Goal: Information Seeking & Learning: Check status

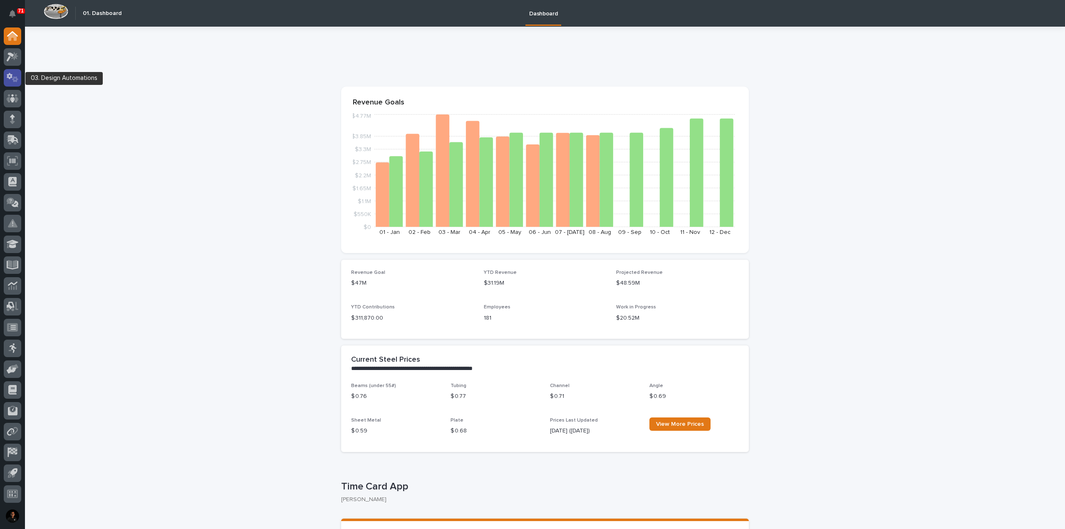
click at [13, 81] on icon at bounding box center [15, 79] width 6 height 6
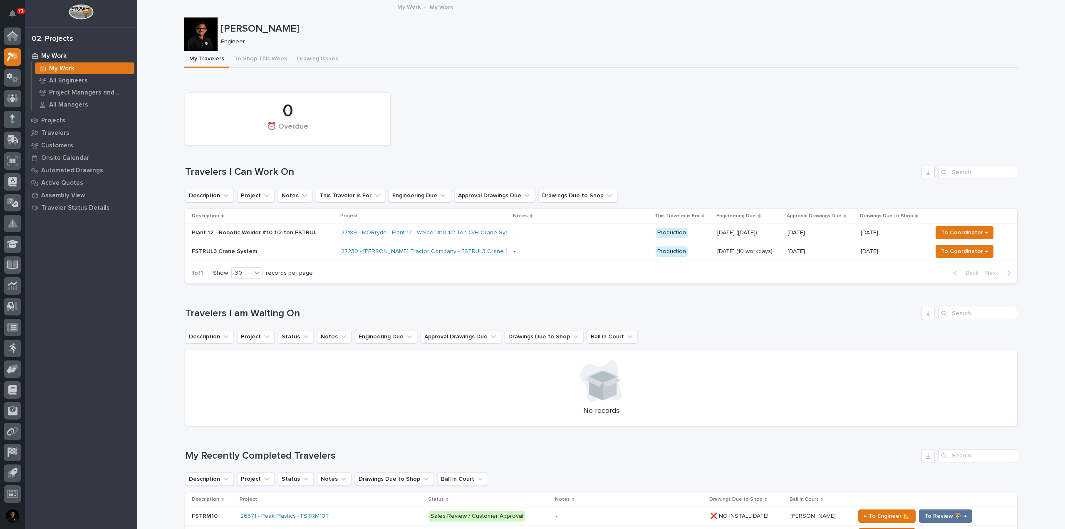
click at [312, 233] on p "Plant 12 - Robotic Welder #10 1/2-ton FSTRUL" at bounding box center [263, 232] width 143 height 7
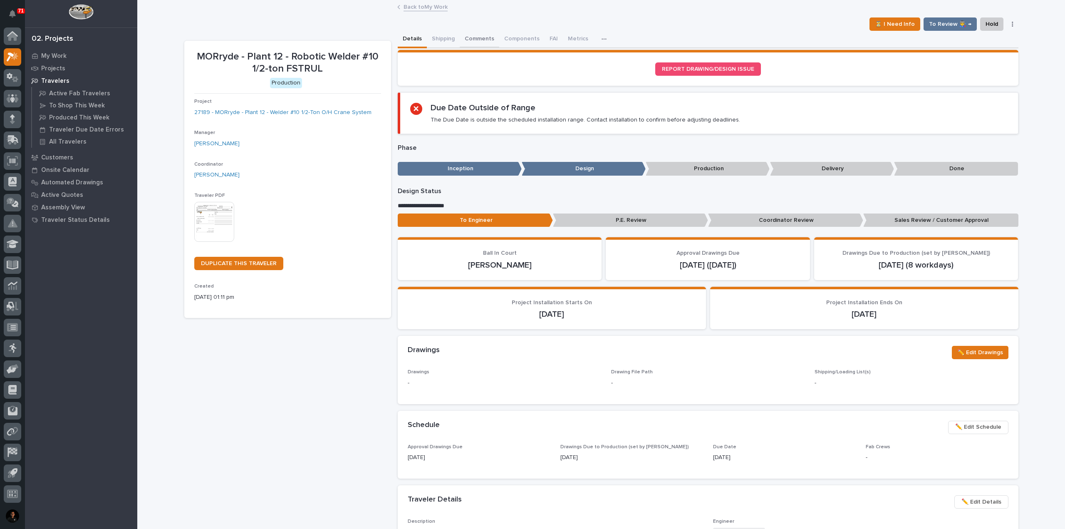
click at [478, 42] on button "Comments" at bounding box center [480, 39] width 40 height 17
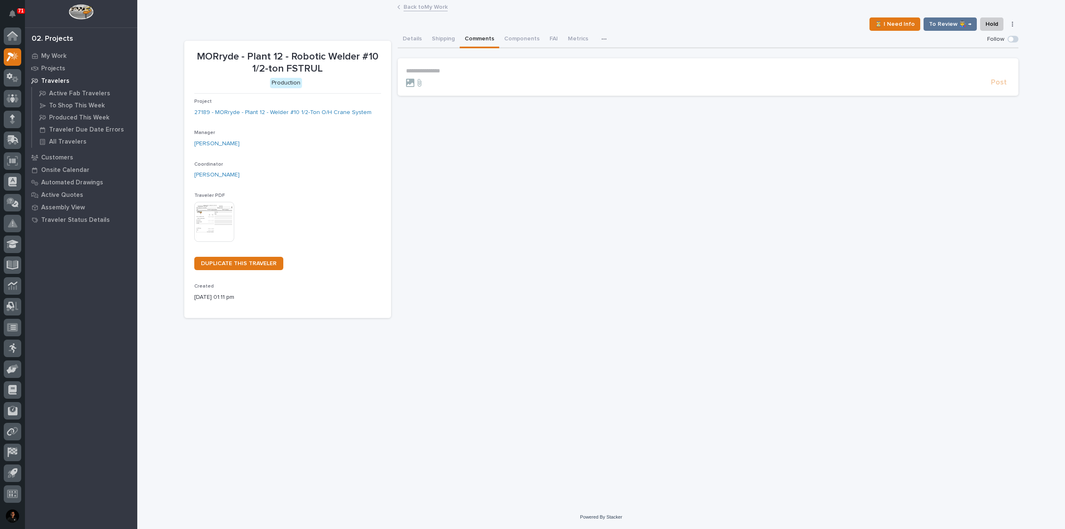
click at [450, 71] on p "**********" at bounding box center [708, 70] width 604 height 7
click at [448, 83] on span "[PERSON_NAME]" at bounding box center [432, 83] width 47 height 6
click at [483, 74] on p "**********" at bounding box center [708, 71] width 604 height 8
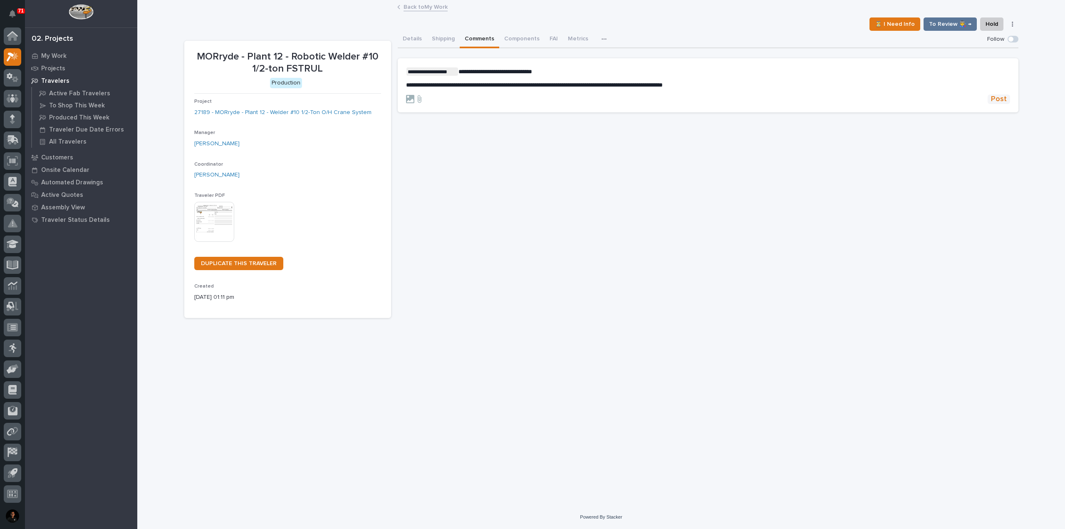
click at [995, 97] on span "Post" at bounding box center [999, 99] width 16 height 10
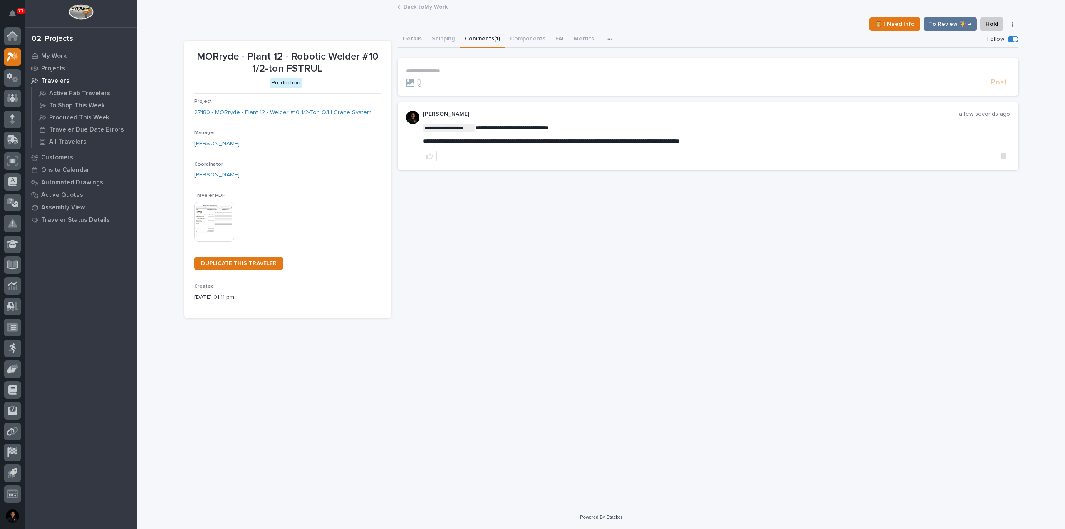
click at [428, 4] on link "Back to My Work" at bounding box center [426, 7] width 44 height 10
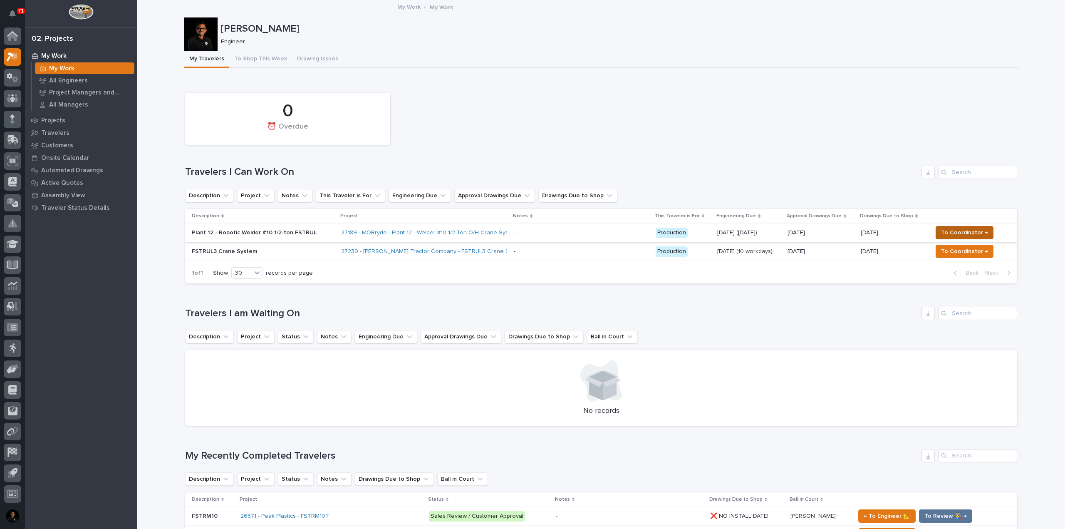
click at [960, 228] on span "To Coordinator →" at bounding box center [964, 233] width 47 height 10
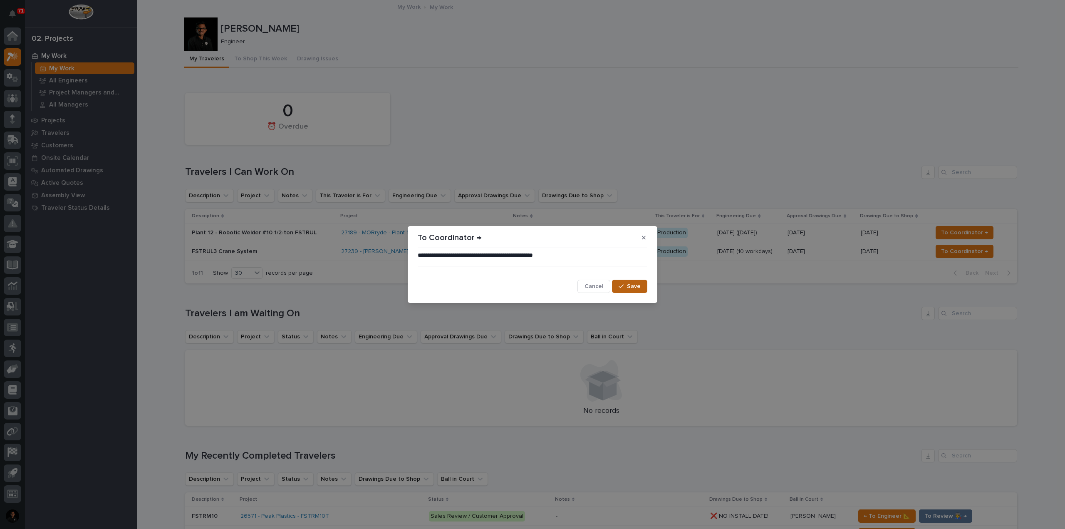
click at [640, 283] on span "Save" at bounding box center [634, 286] width 14 height 7
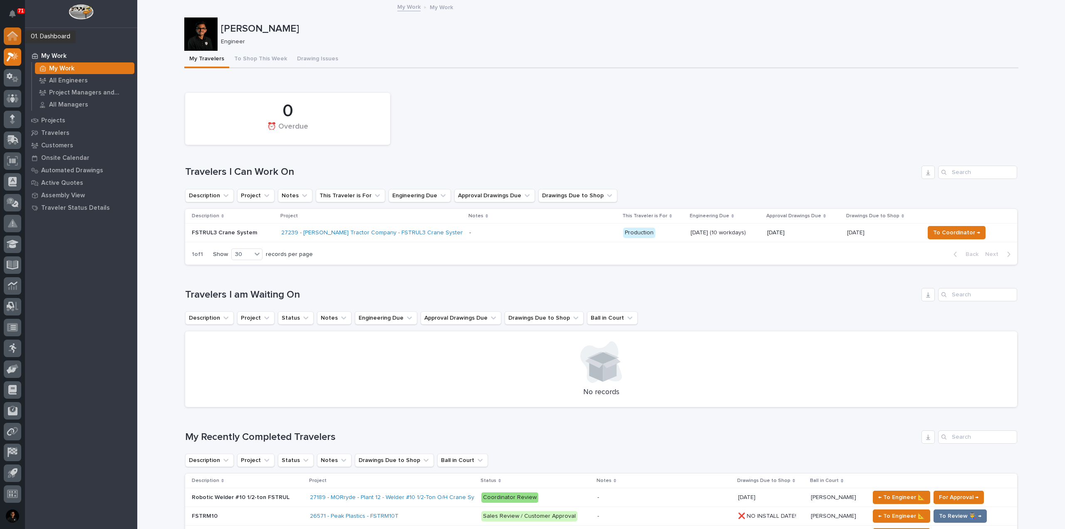
click at [14, 41] on div at bounding box center [12, 35] width 17 height 17
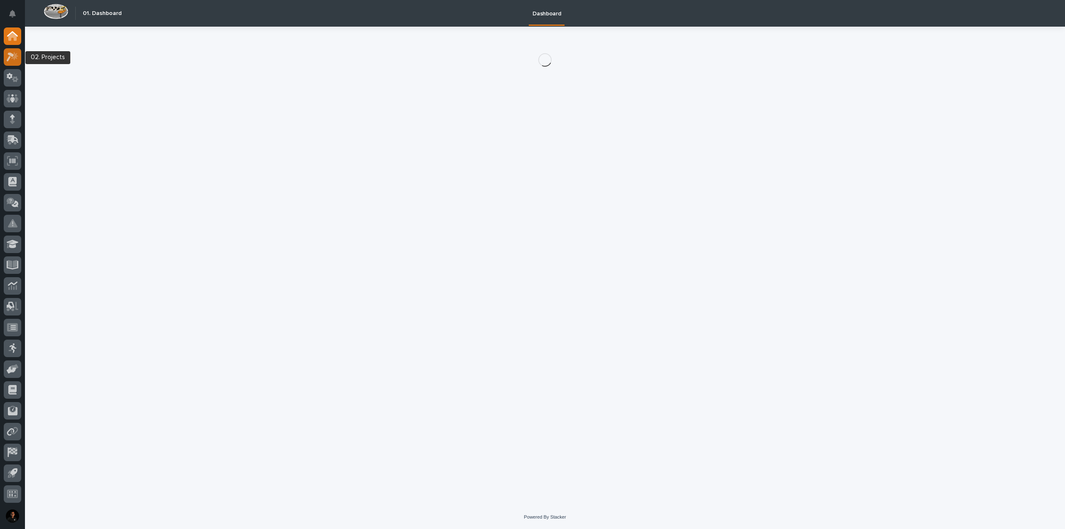
click at [10, 56] on icon at bounding box center [10, 56] width 7 height 9
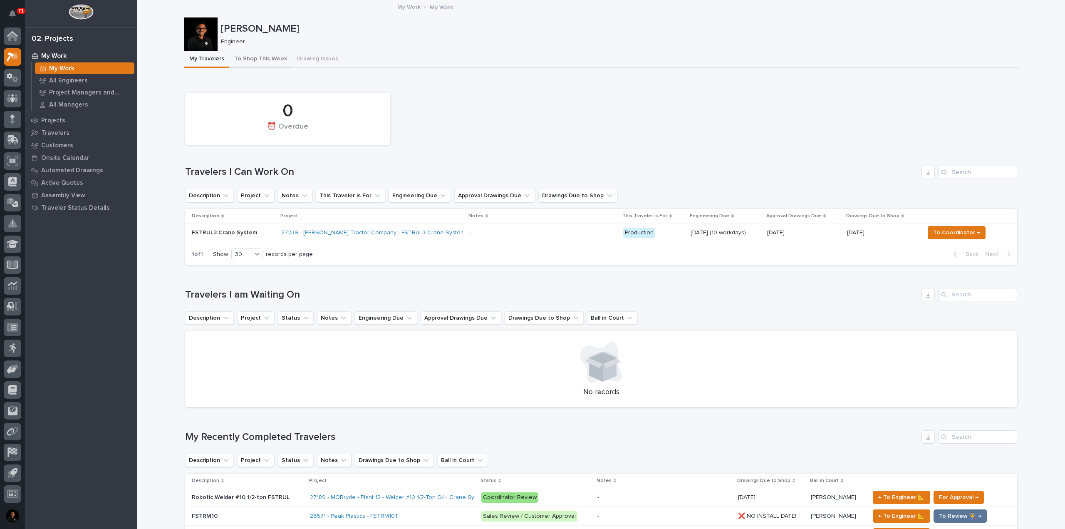
click at [250, 62] on button "To Shop This Week" at bounding box center [260, 59] width 63 height 17
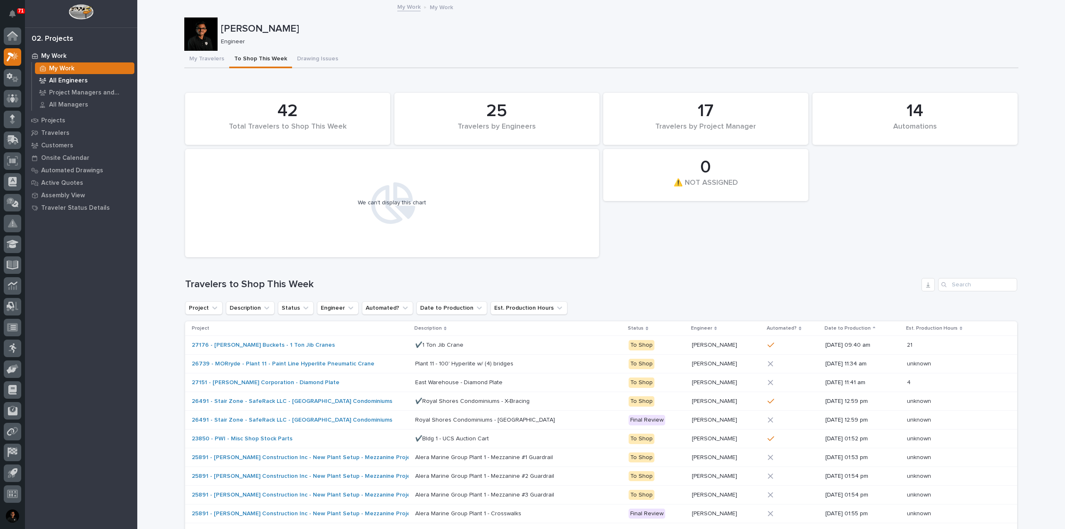
click at [77, 82] on p "All Engineers" at bounding box center [68, 80] width 39 height 7
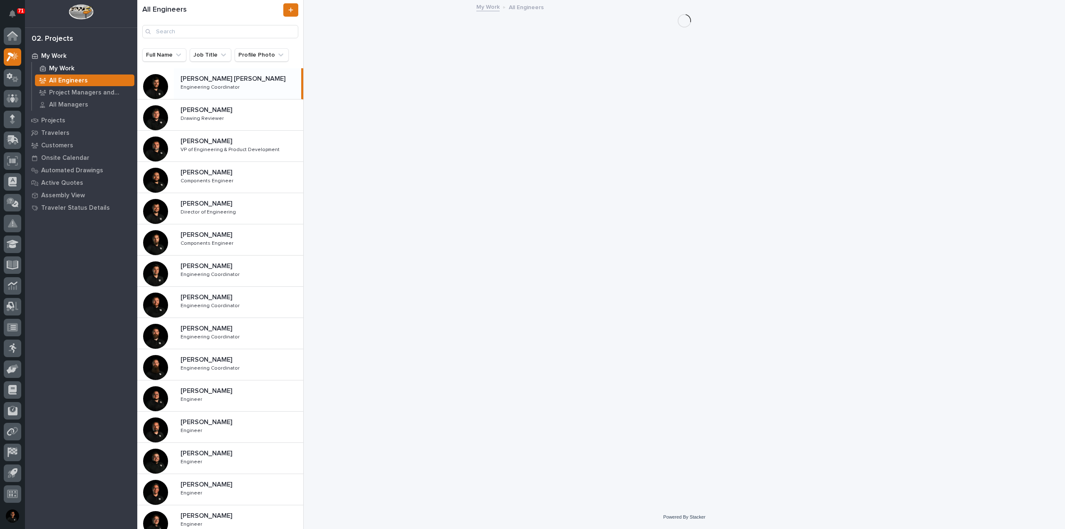
click at [76, 69] on div "My Work" at bounding box center [84, 68] width 99 height 12
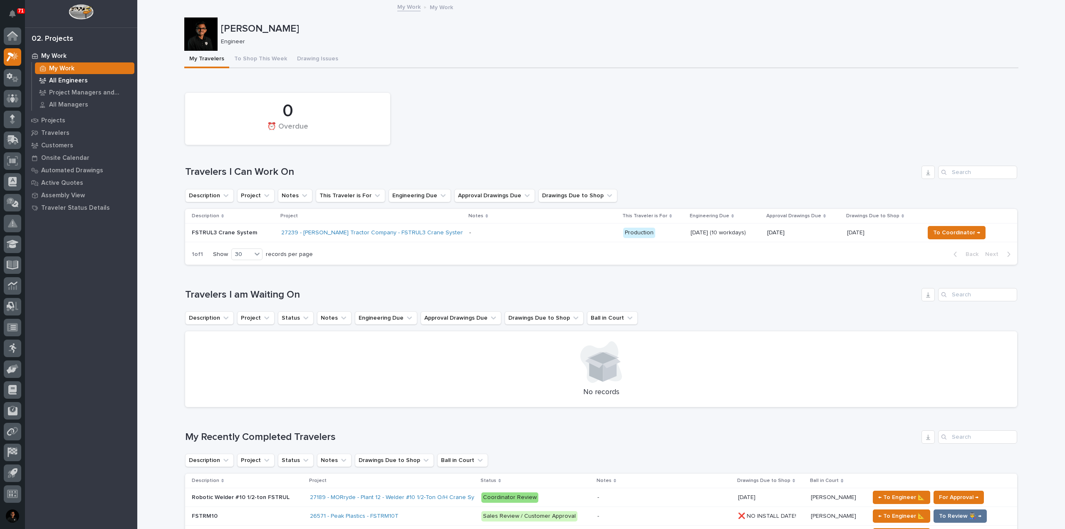
click at [74, 86] on div "All Engineers" at bounding box center [84, 80] width 99 height 12
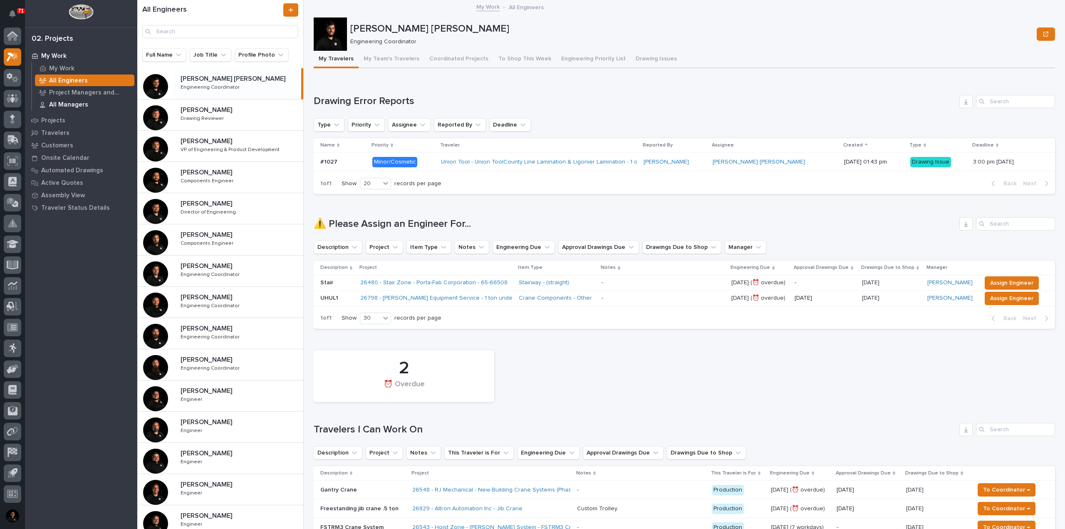
click at [65, 103] on p "All Managers" at bounding box center [68, 104] width 39 height 7
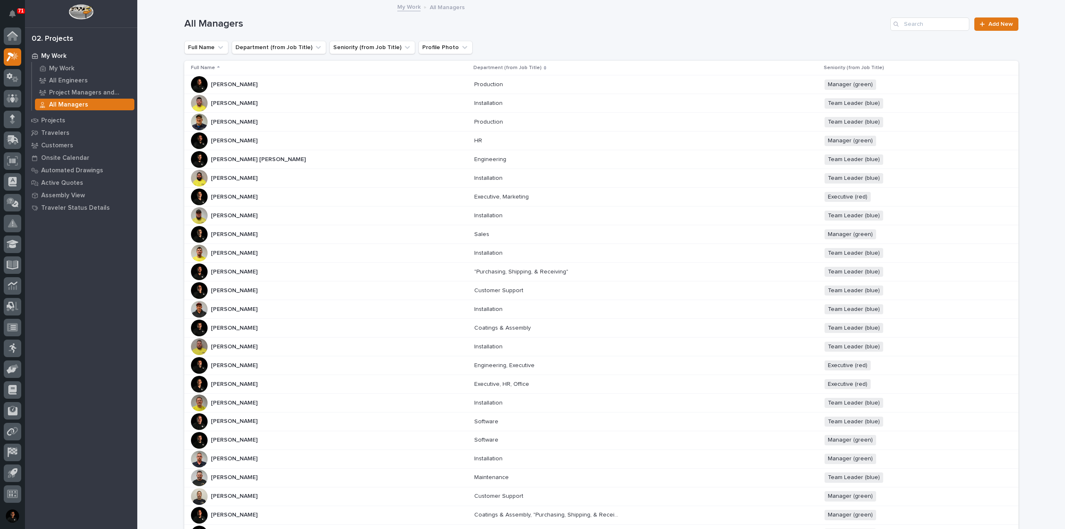
click at [473, 64] on p "Department (from Job Title)" at bounding box center [507, 67] width 68 height 9
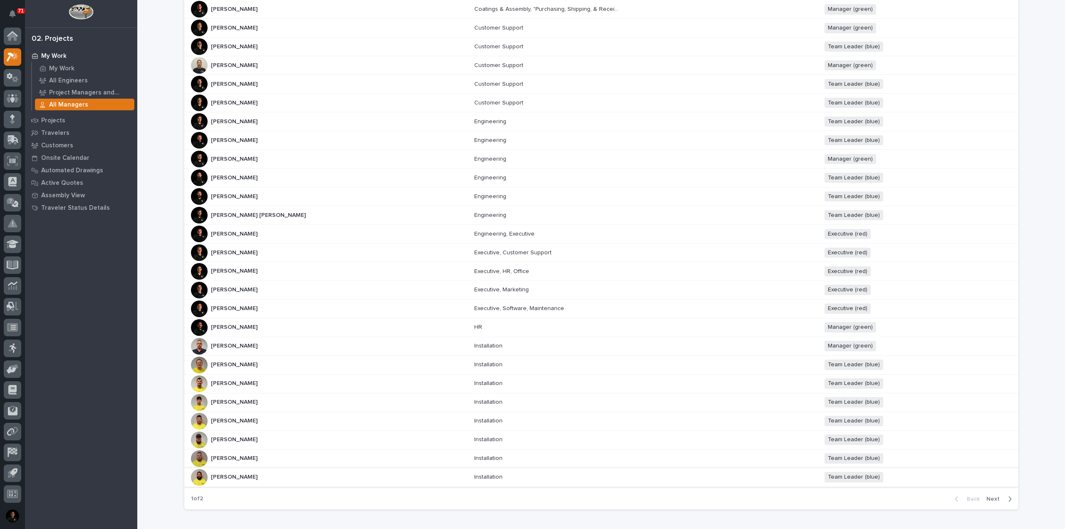
scroll to position [203, 0]
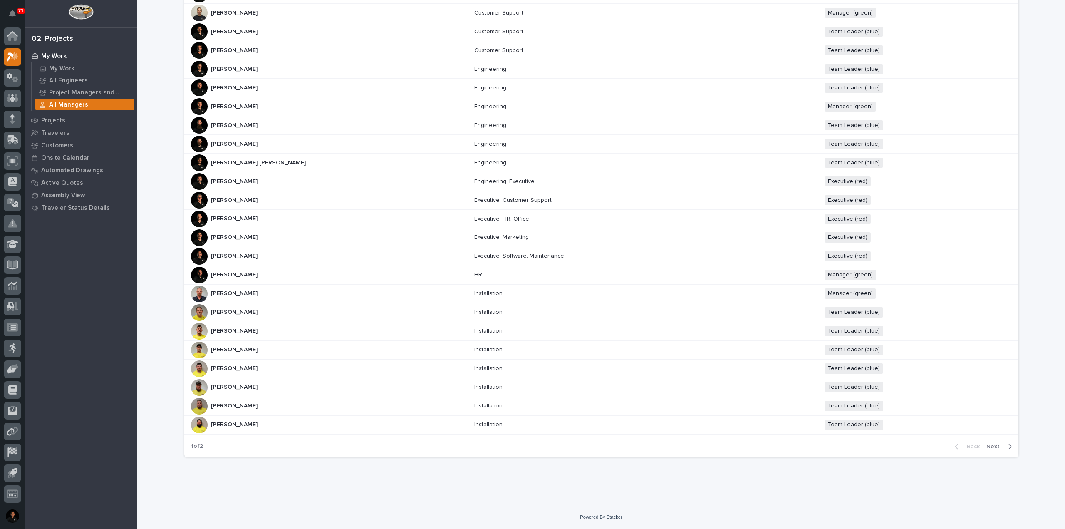
click at [996, 447] on span "Next" at bounding box center [996, 446] width 18 height 7
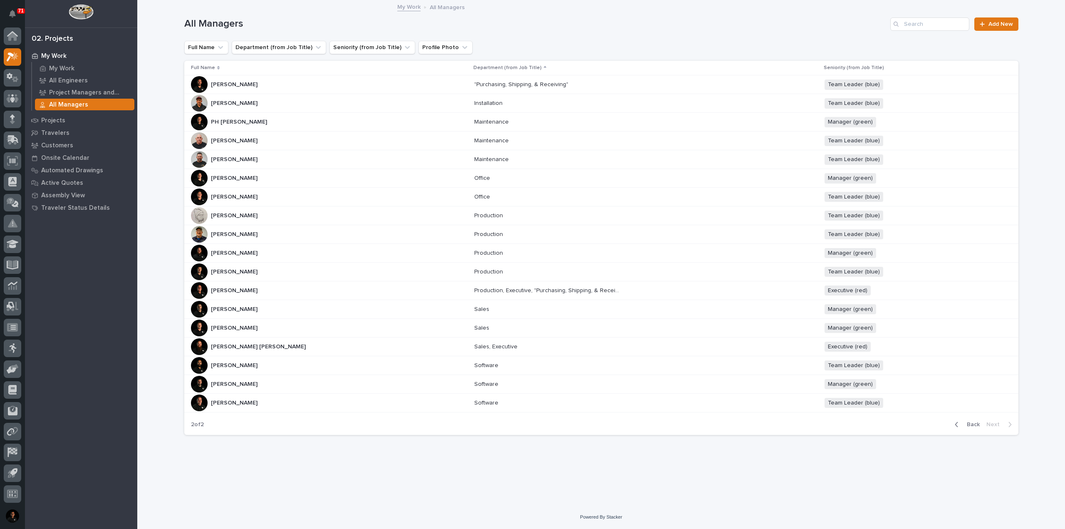
click at [59, 56] on p "My Work" at bounding box center [53, 55] width 25 height 7
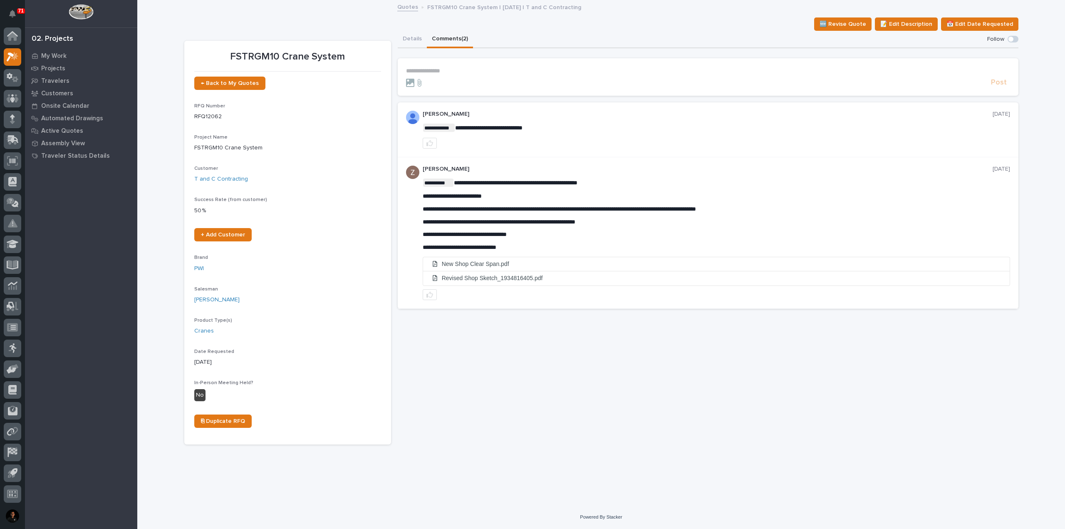
click at [513, 413] on div "**********" at bounding box center [708, 238] width 621 height 414
click at [503, 261] on li "New Shop Clear Span.pdf" at bounding box center [716, 264] width 587 height 14
click at [498, 277] on li "Revised Shop Sketch_1934816405.pdf" at bounding box center [716, 278] width 587 height 14
click at [620, 467] on div "**********" at bounding box center [601, 242] width 843 height 483
drag, startPoint x: 674, startPoint y: 100, endPoint x: 550, endPoint y: 331, distance: 262.3
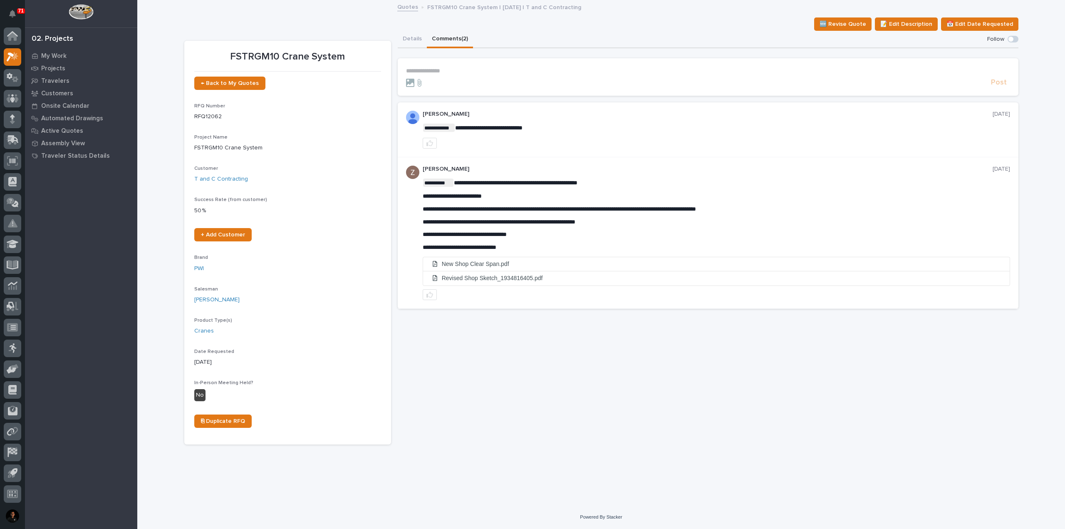
click at [550, 331] on div "**********" at bounding box center [708, 238] width 621 height 414
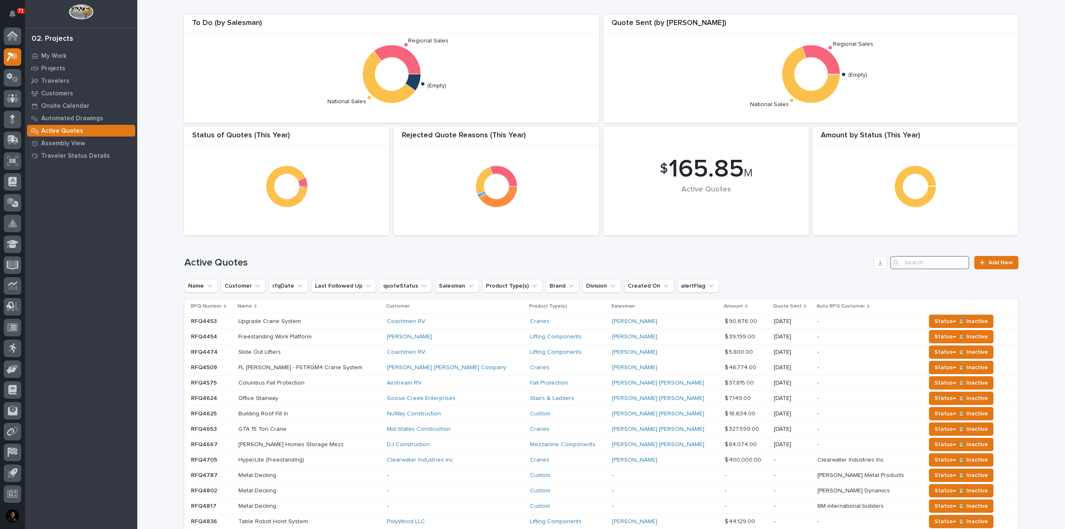
click at [920, 265] on input "Search" at bounding box center [929, 262] width 79 height 13
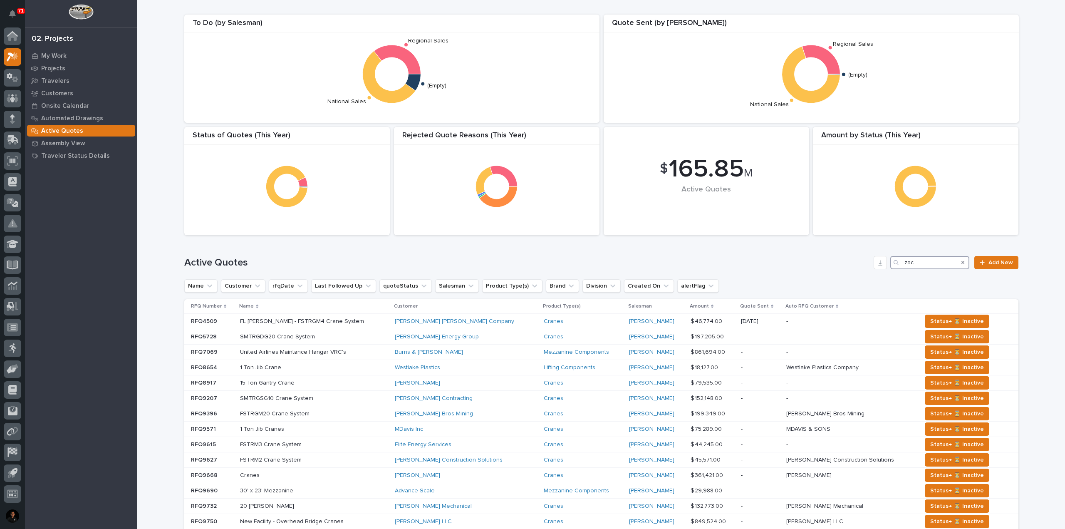
type input "zac"
click at [216, 307] on p "RFQ Number" at bounding box center [206, 306] width 31 height 9
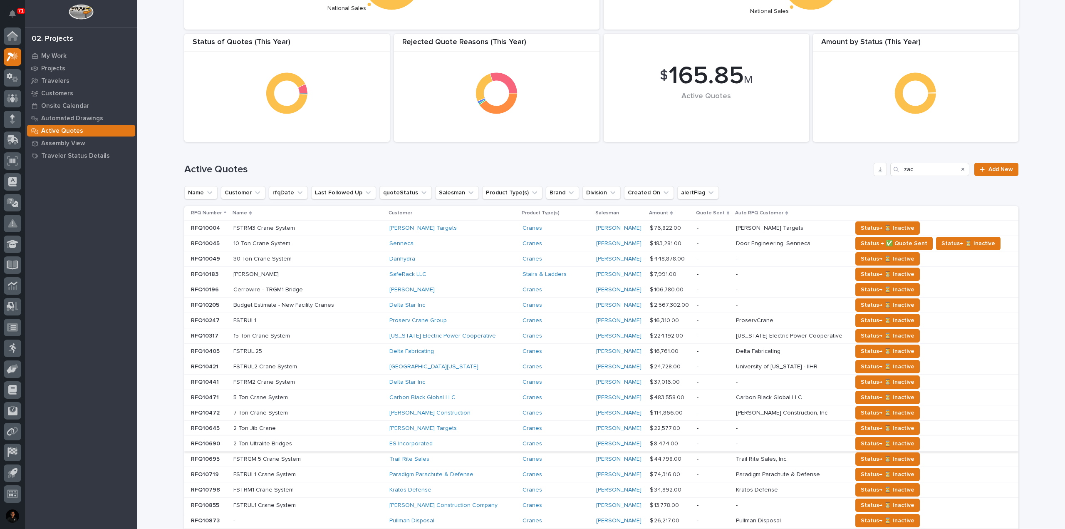
scroll to position [341, 0]
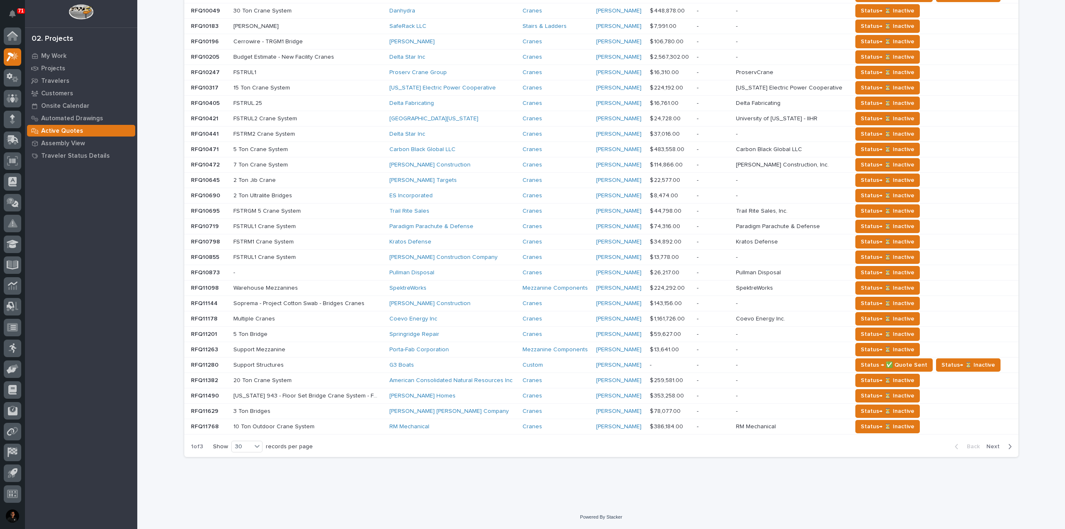
drag, startPoint x: 998, startPoint y: 442, endPoint x: 977, endPoint y: 439, distance: 20.6
click at [998, 443] on span "Next" at bounding box center [996, 446] width 18 height 7
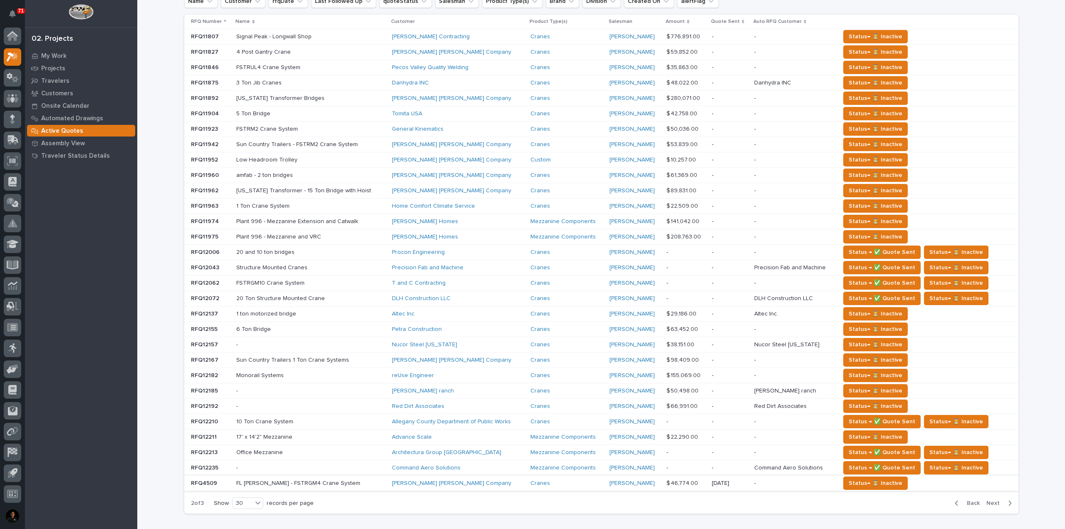
scroll to position [341, 0]
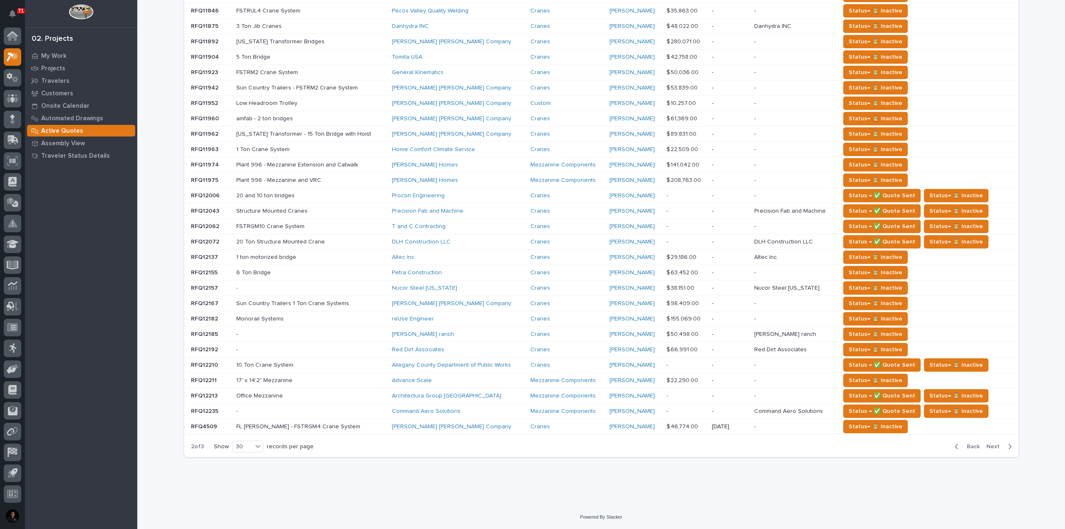
click at [967, 446] on span "Back" at bounding box center [971, 446] width 18 height 7
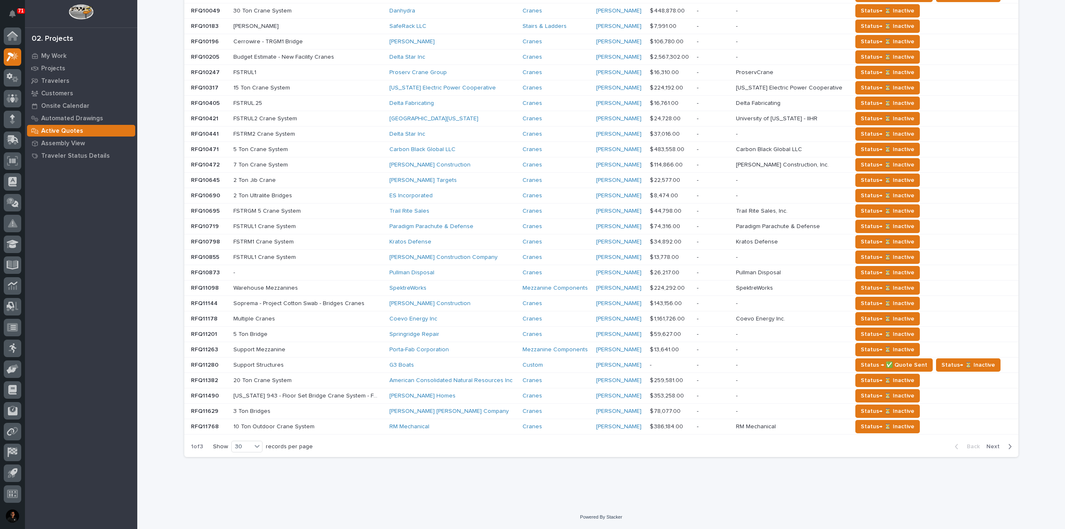
click at [992, 448] on span "Next" at bounding box center [996, 446] width 18 height 7
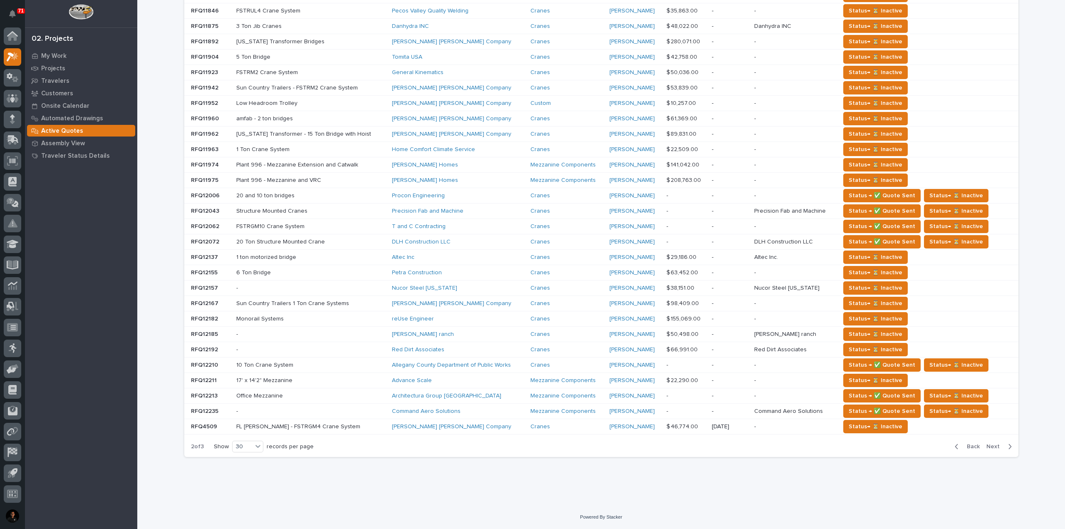
click at [992, 448] on span "Next" at bounding box center [996, 446] width 18 height 7
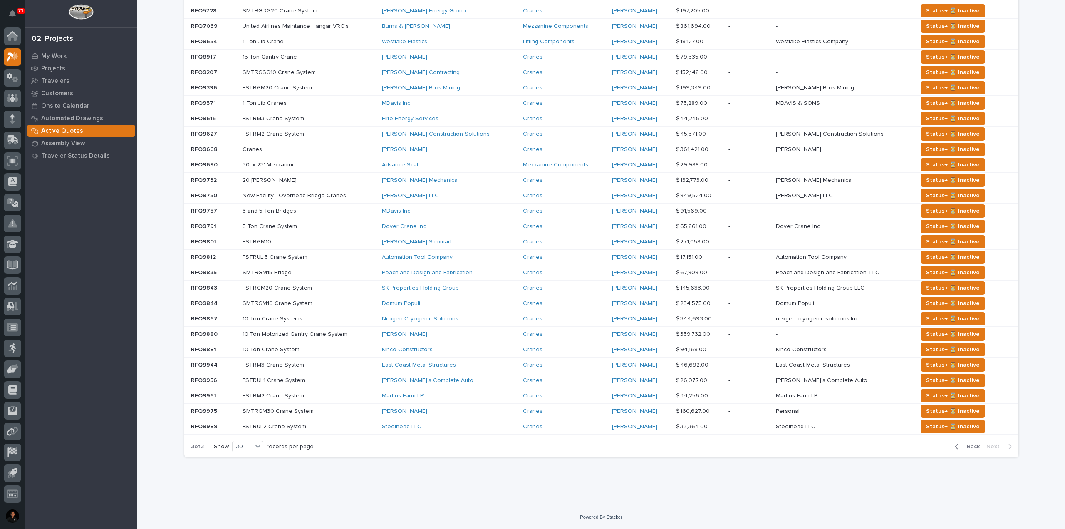
scroll to position [310, 0]
click at [967, 446] on span "Back" at bounding box center [971, 446] width 18 height 7
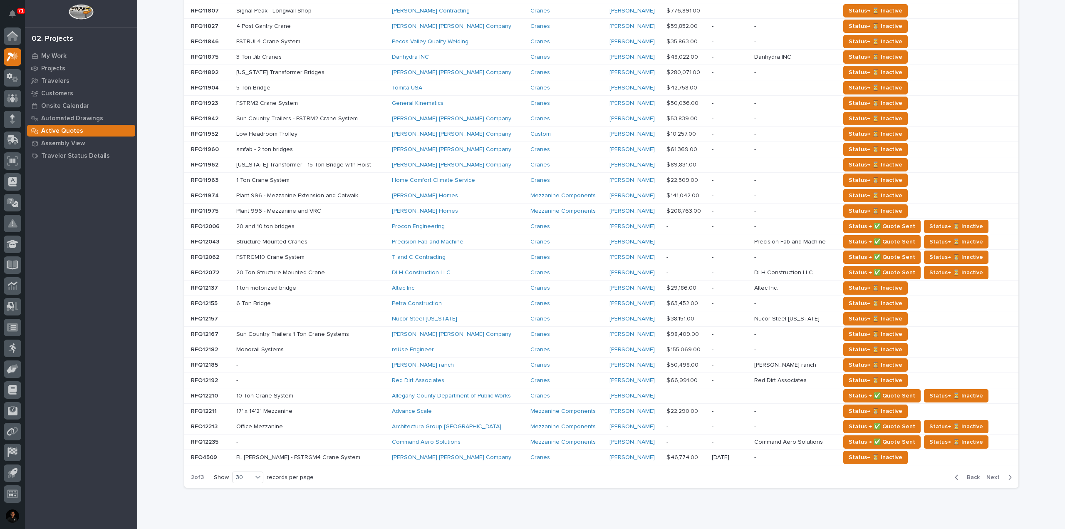
scroll to position [326, 0]
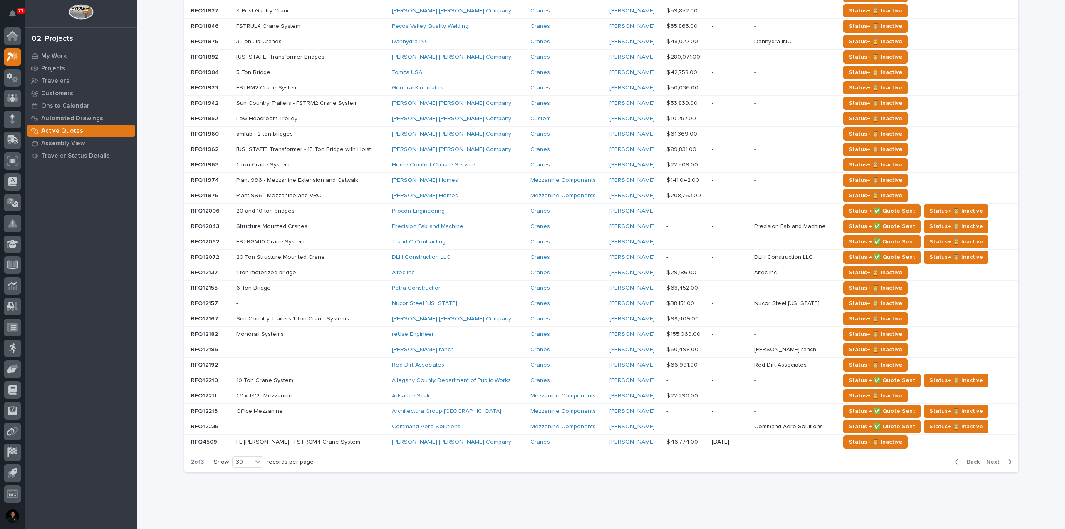
click at [967, 446] on div "Status→ ⏳ Inactive" at bounding box center [922, 441] width 165 height 13
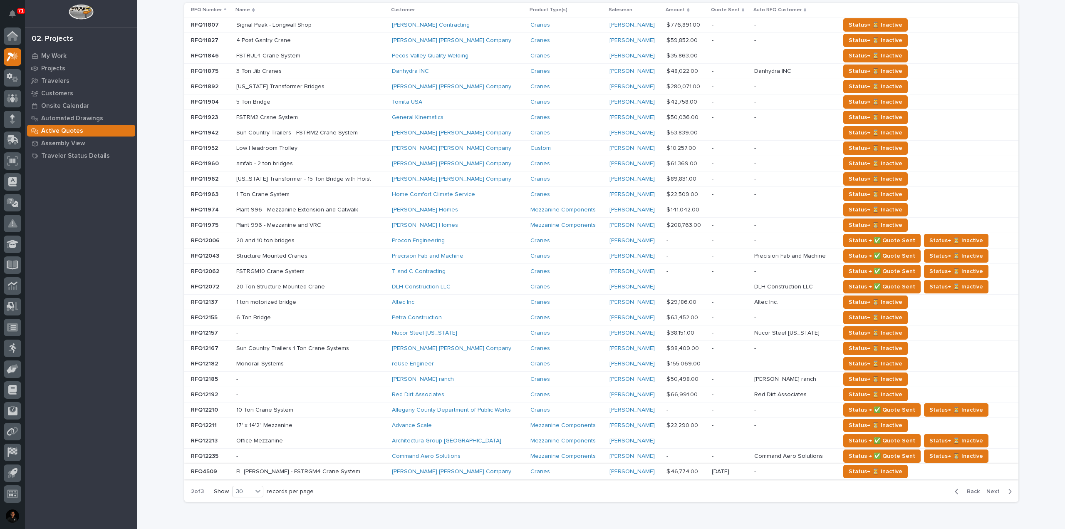
scroll to position [341, 0]
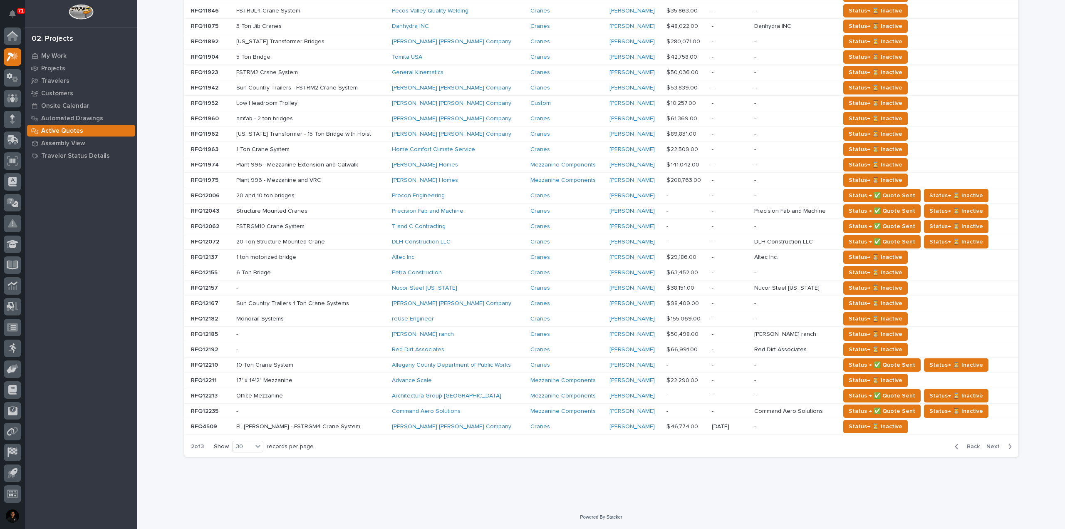
click at [353, 67] on div "FSTRM2 Crane System FSTRM2 Crane System" at bounding box center [310, 73] width 149 height 14
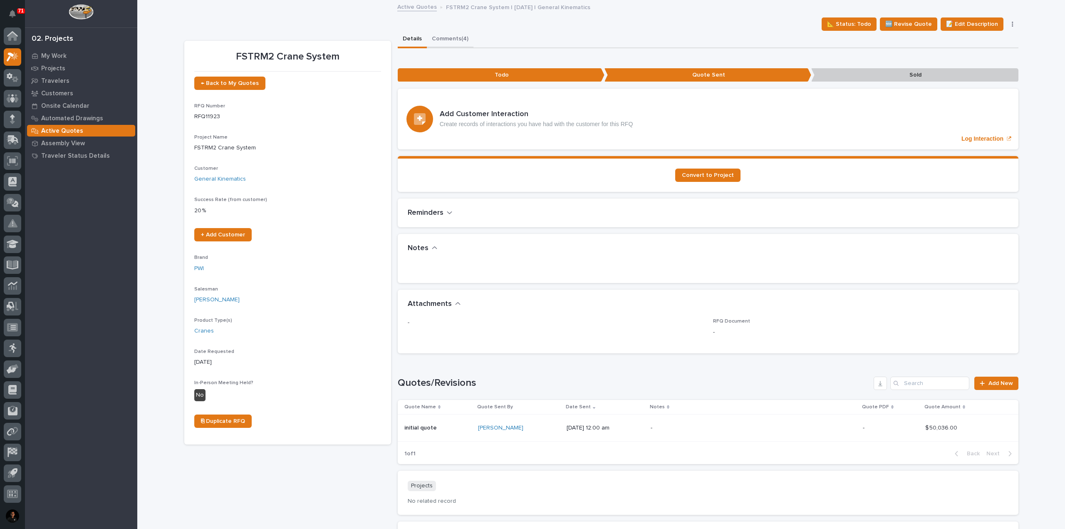
click at [427, 38] on button "Comments (4)" at bounding box center [450, 39] width 47 height 17
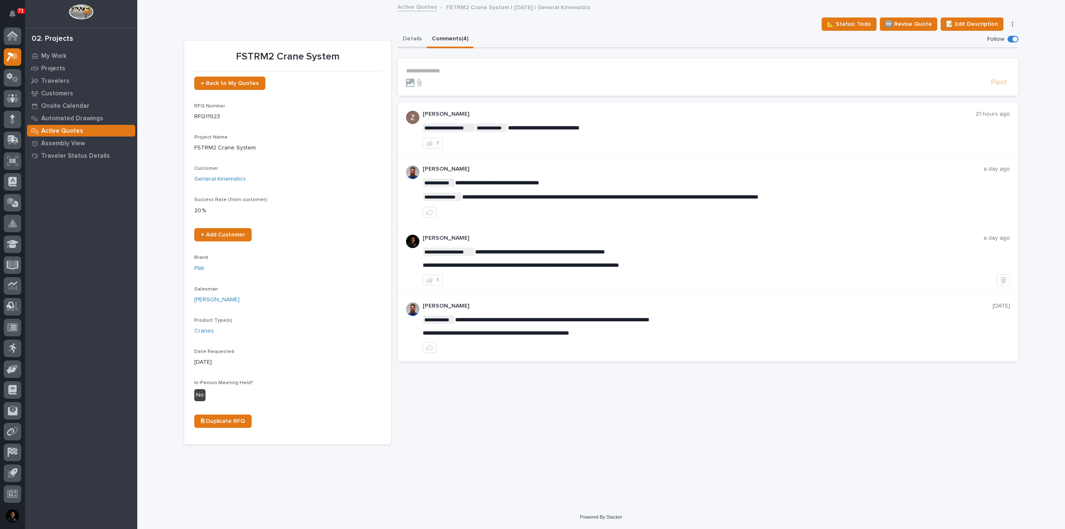
click at [412, 38] on button "Details" at bounding box center [412, 39] width 29 height 17
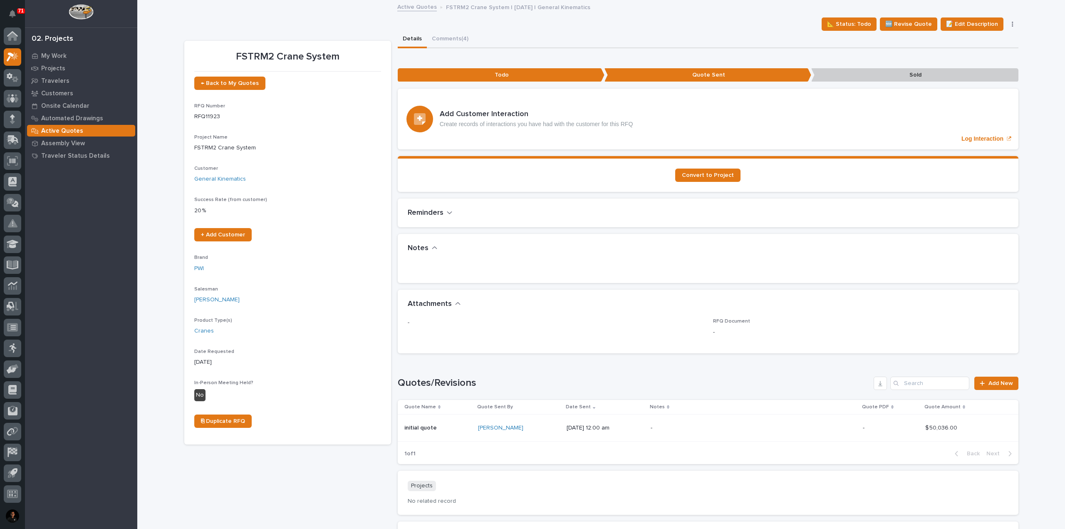
click at [63, 133] on p "Active Quotes" at bounding box center [62, 130] width 42 height 7
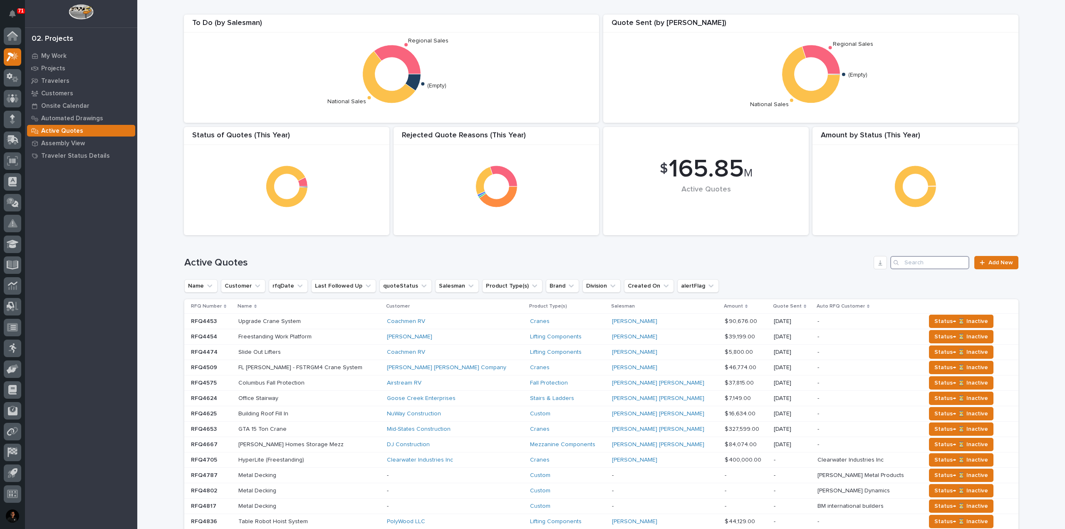
click at [920, 260] on input "Search" at bounding box center [929, 262] width 79 height 13
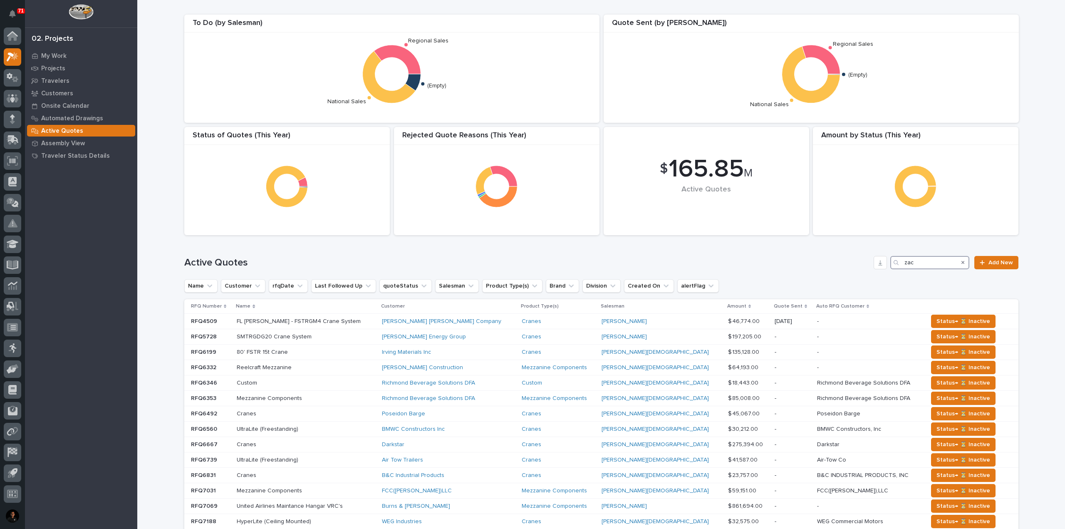
type input "zac"
